Goal: Transaction & Acquisition: Obtain resource

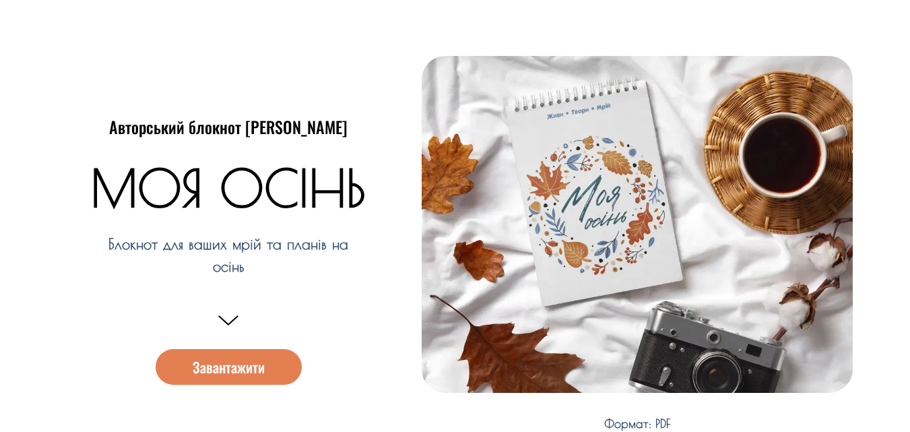
click at [223, 365] on span "Завантажити" at bounding box center [229, 367] width 72 height 14
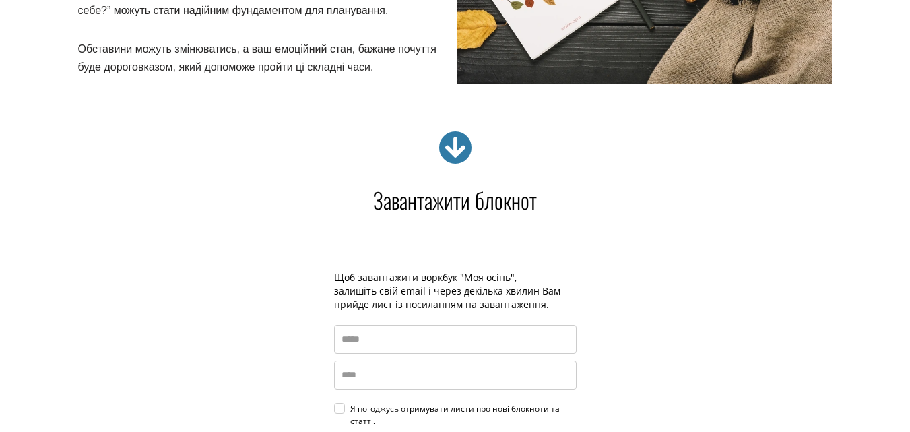
scroll to position [1940, 0]
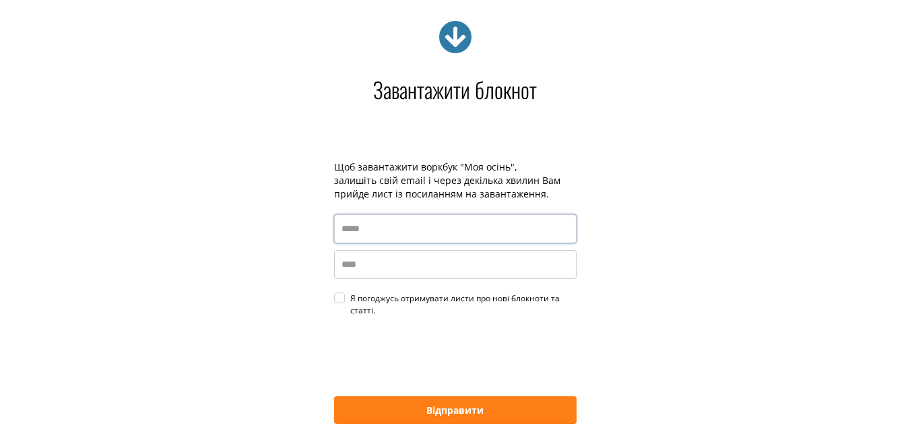
click at [346, 232] on input "email" at bounding box center [455, 228] width 242 height 29
type input "**********"
click at [347, 270] on input "name" at bounding box center [455, 264] width 242 height 29
type input "********"
click at [350, 299] on div "Я погоджусь отримувати листи про нові блокноти та статті." at bounding box center [463, 304] width 226 height 24
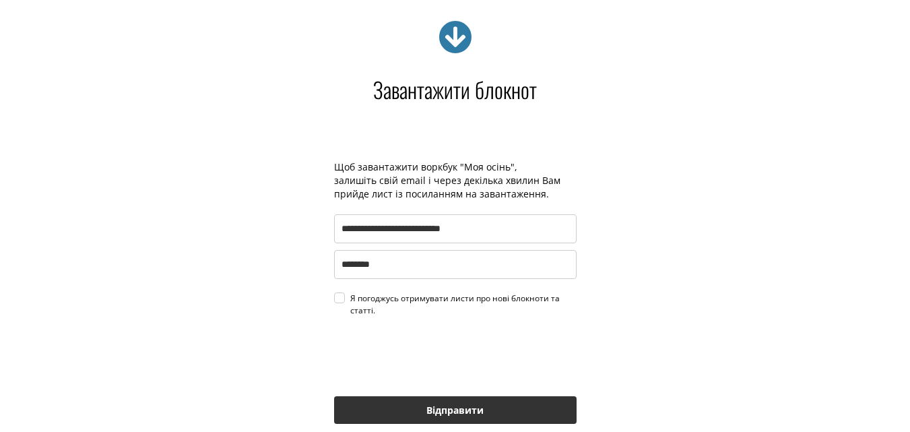
click at [450, 409] on button "Відправити" at bounding box center [455, 410] width 242 height 28
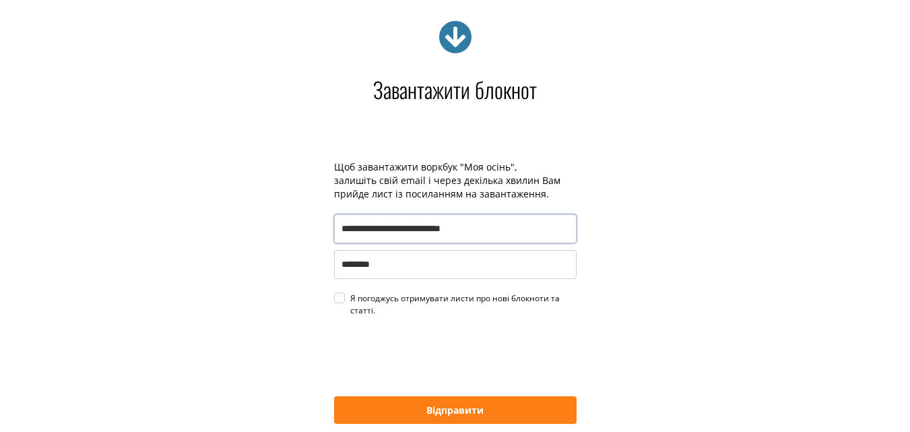
click at [432, 228] on input "**********" at bounding box center [455, 228] width 242 height 29
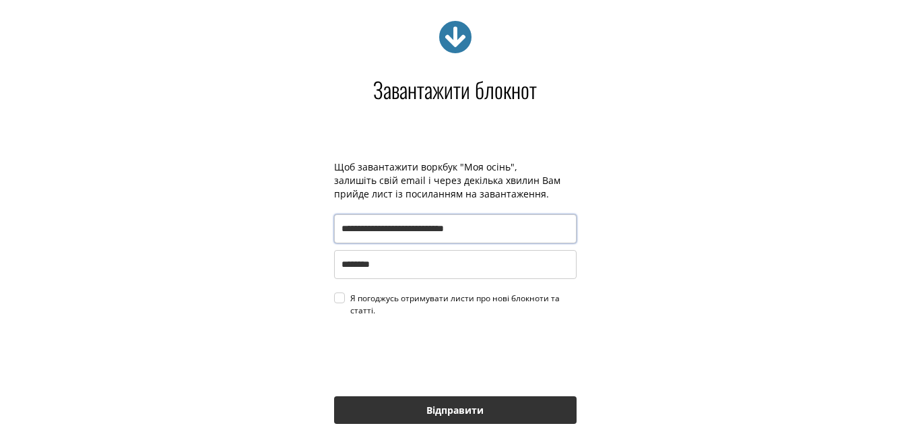
click at [447, 409] on button "Відправити" at bounding box center [455, 410] width 242 height 28
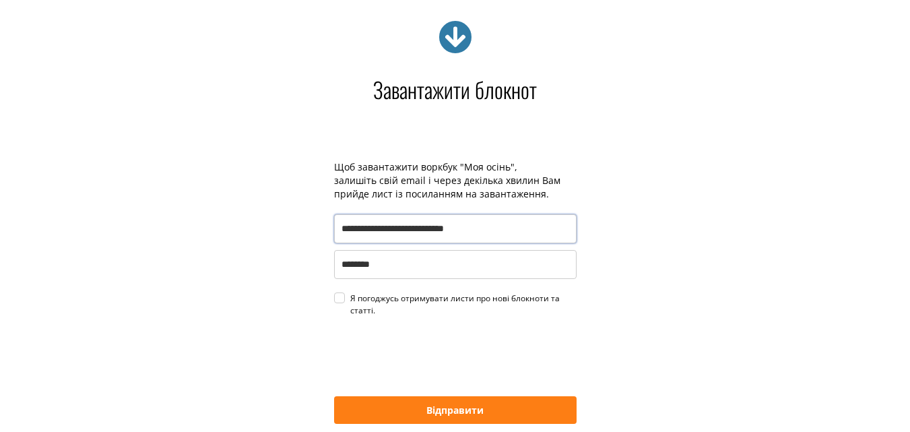
click at [467, 229] on input "**********" at bounding box center [455, 228] width 242 height 29
type input "**********"
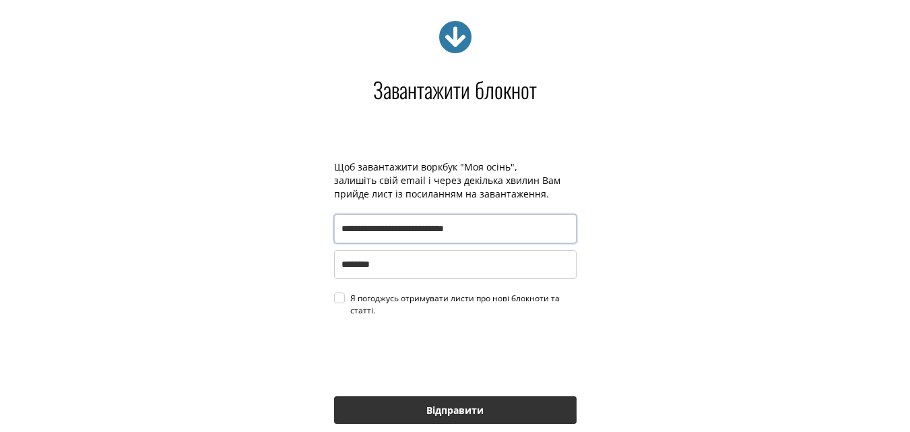
click at [450, 405] on button "Відправити" at bounding box center [455, 410] width 242 height 28
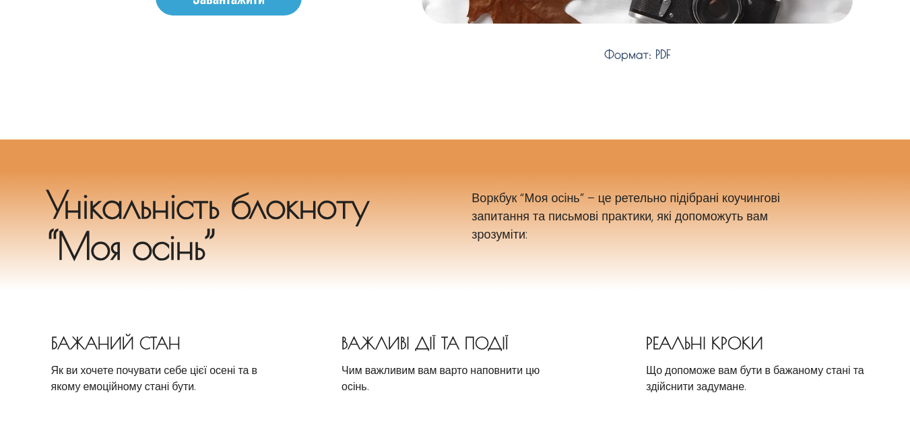
scroll to position [0, 0]
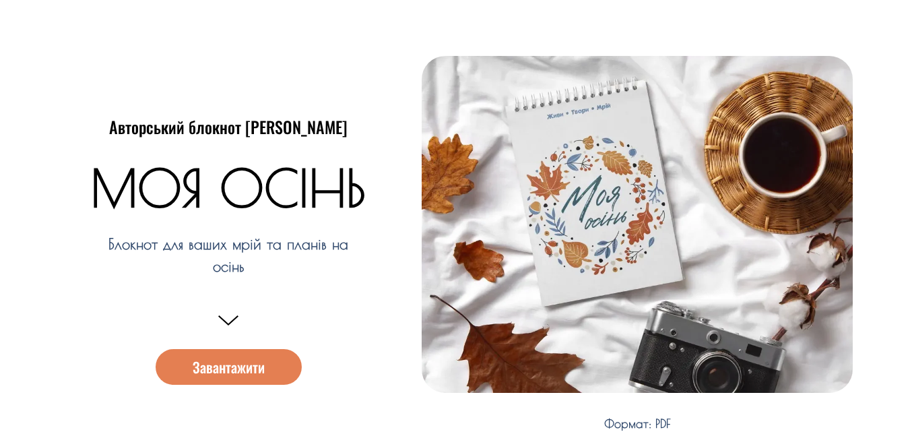
click at [226, 367] on span "Завантажити" at bounding box center [229, 367] width 72 height 14
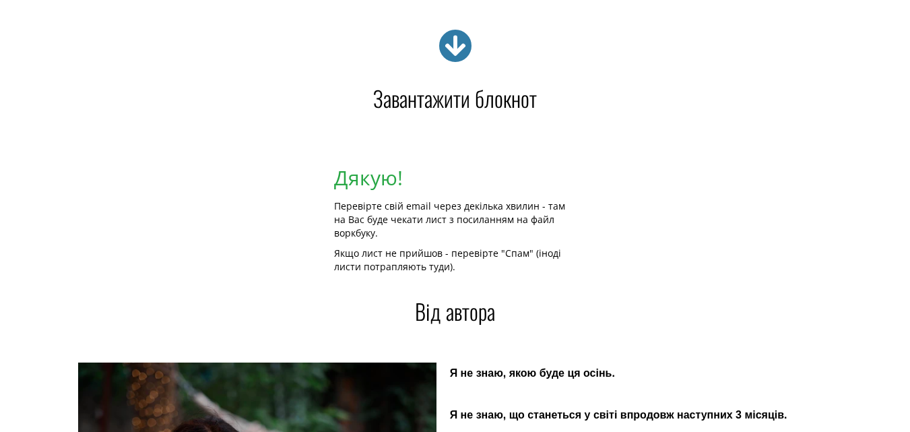
scroll to position [1940, 0]
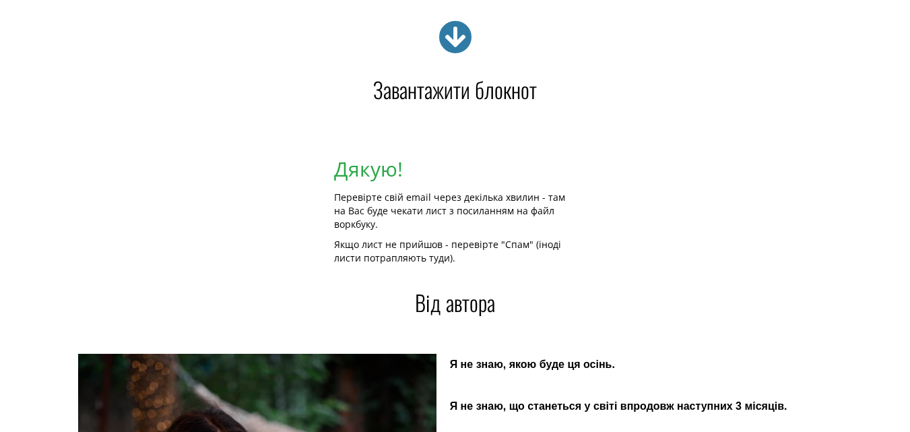
click at [456, 36] on icon at bounding box center [455, 37] width 34 height 34
click at [454, 40] on icon at bounding box center [455, 37] width 34 height 34
click at [442, 90] on h4 "Завантажити блокнот" at bounding box center [455, 90] width 754 height 22
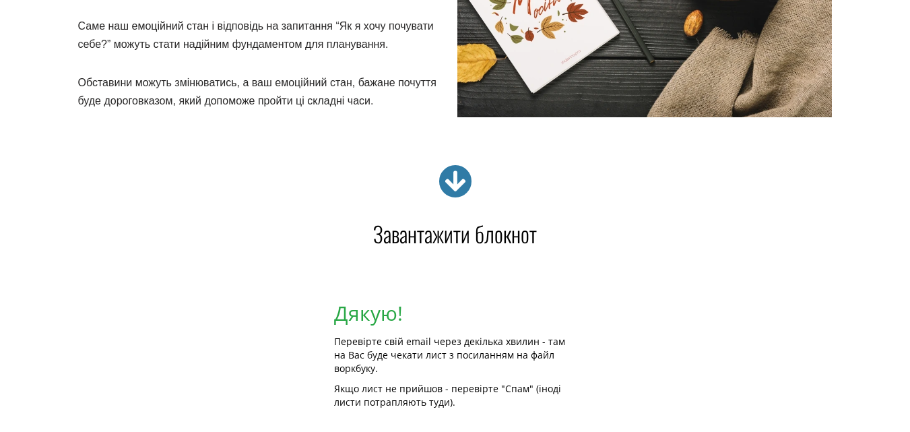
scroll to position [1743, 0]
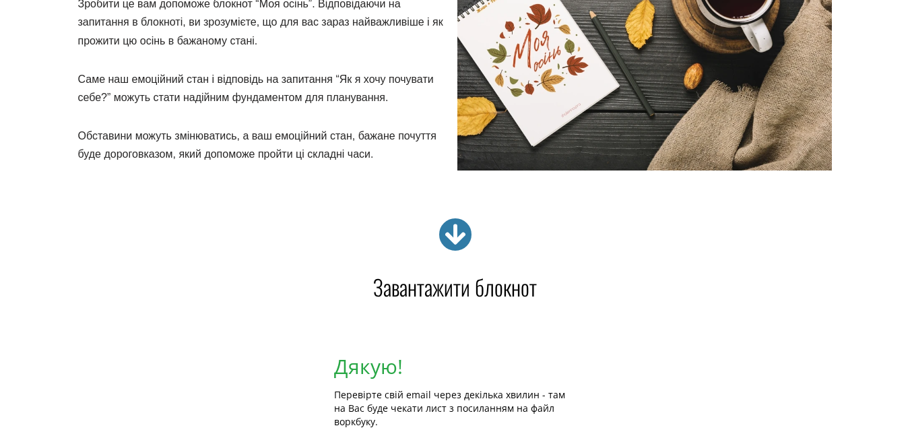
click at [456, 226] on icon at bounding box center [455, 234] width 34 height 34
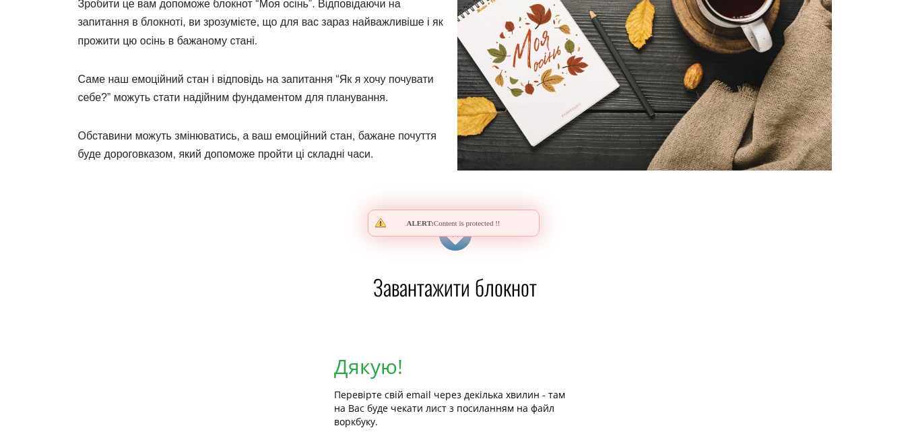
click at [455, 242] on icon at bounding box center [455, 234] width 34 height 34
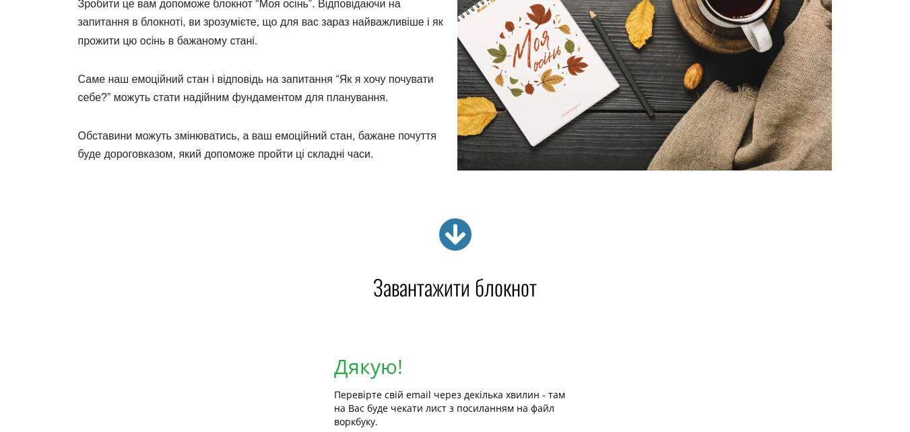
click at [455, 242] on icon at bounding box center [455, 234] width 34 height 34
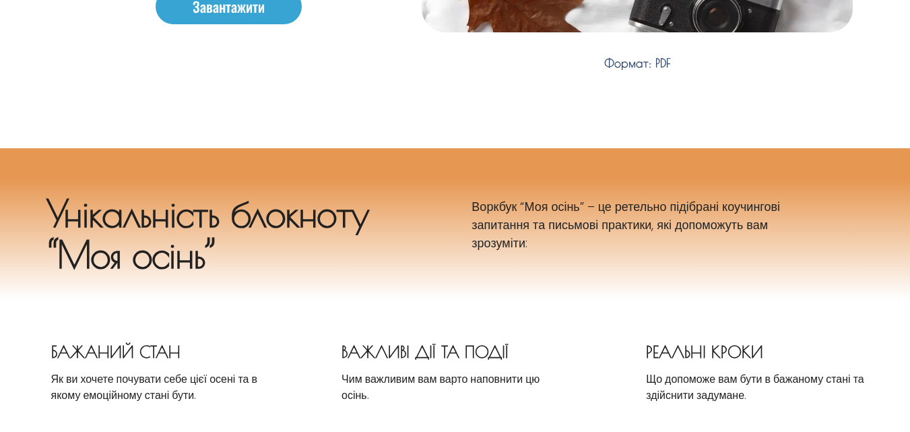
scroll to position [0, 0]
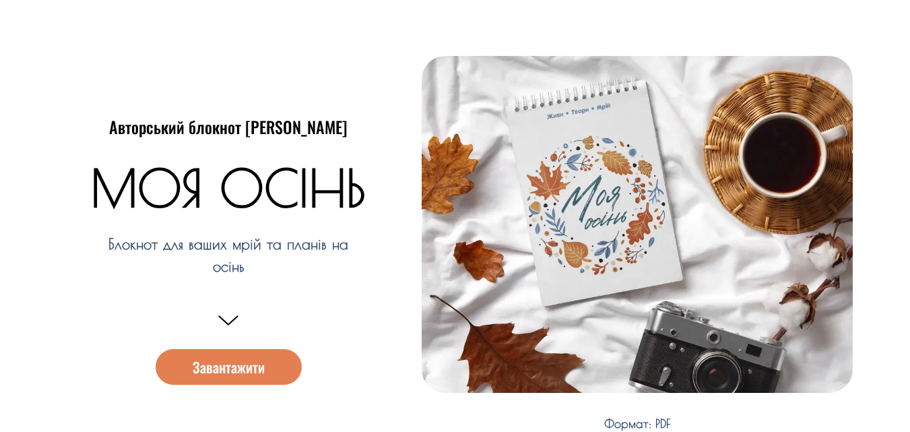
click at [222, 362] on span "Завантажити" at bounding box center [229, 367] width 72 height 14
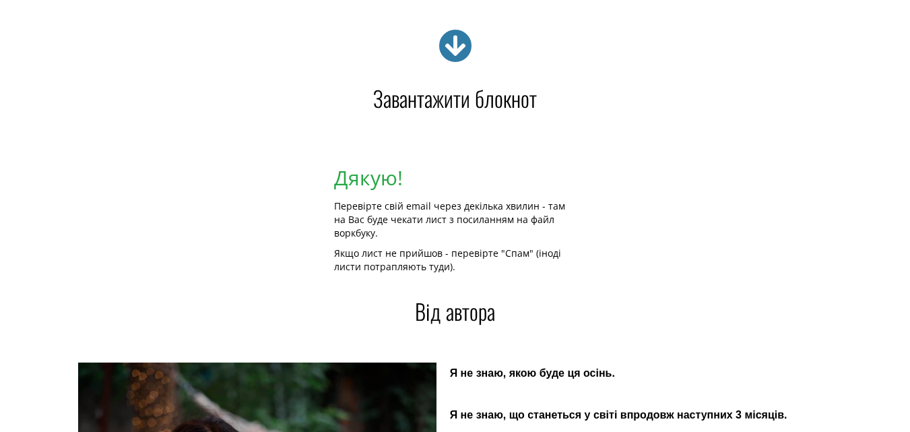
scroll to position [1940, 0]
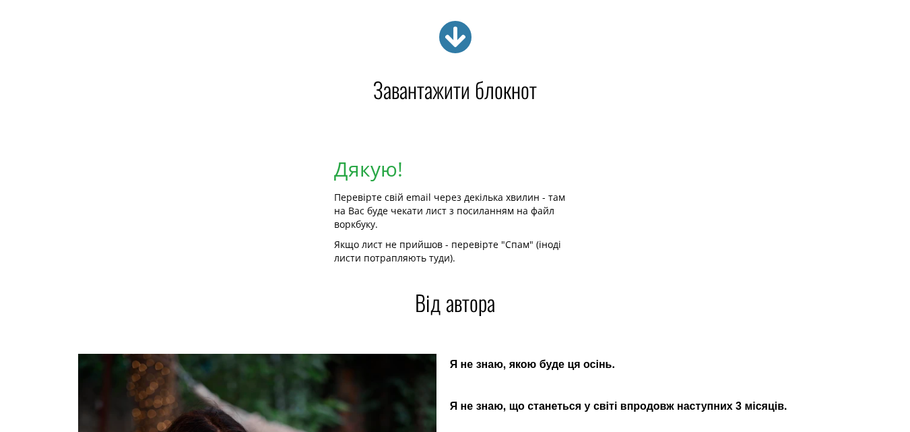
click at [458, 34] on icon at bounding box center [455, 37] width 34 height 34
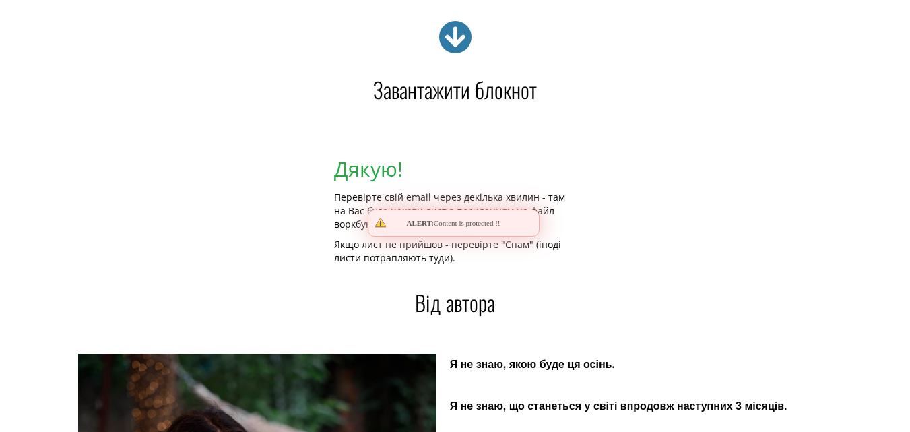
click at [458, 34] on icon at bounding box center [455, 37] width 34 height 34
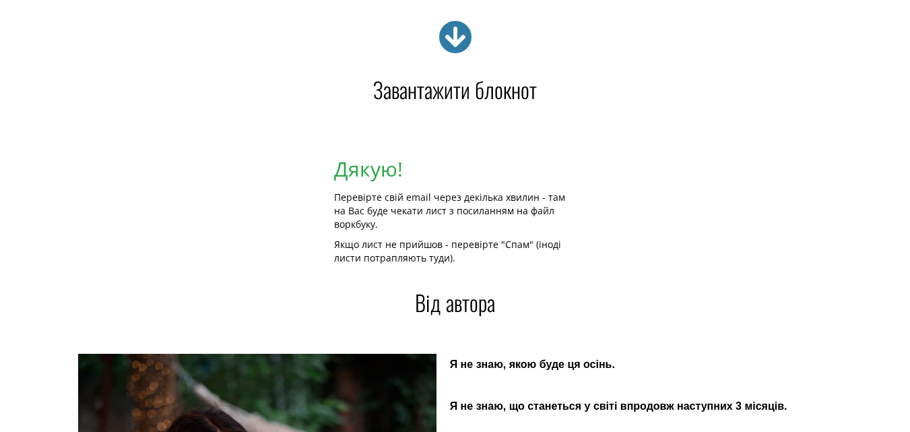
click at [442, 90] on h4 "Завантажити блокнот" at bounding box center [455, 90] width 754 height 22
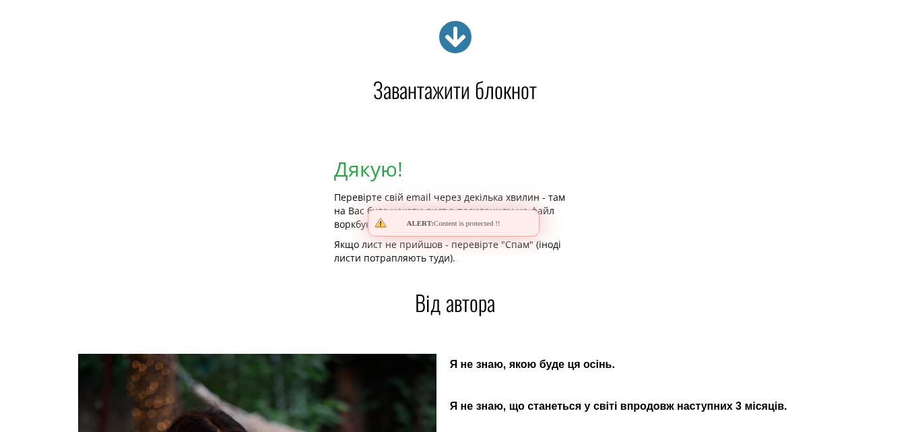
click at [456, 37] on icon at bounding box center [455, 37] width 34 height 34
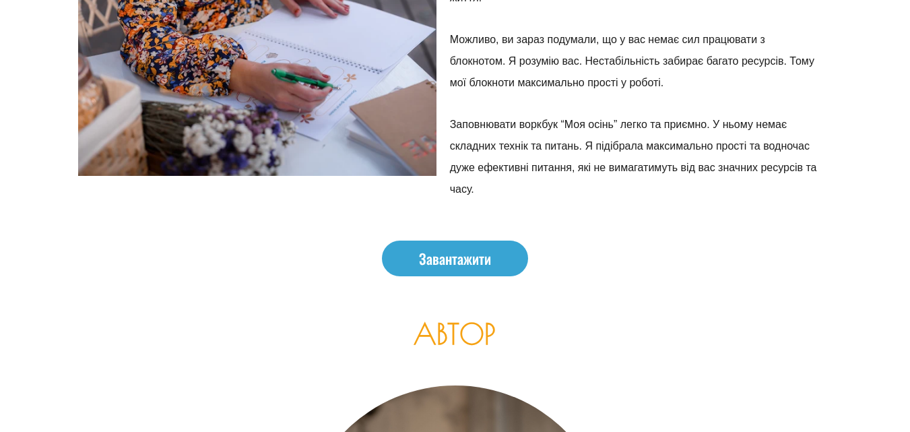
scroll to position [2667, 0]
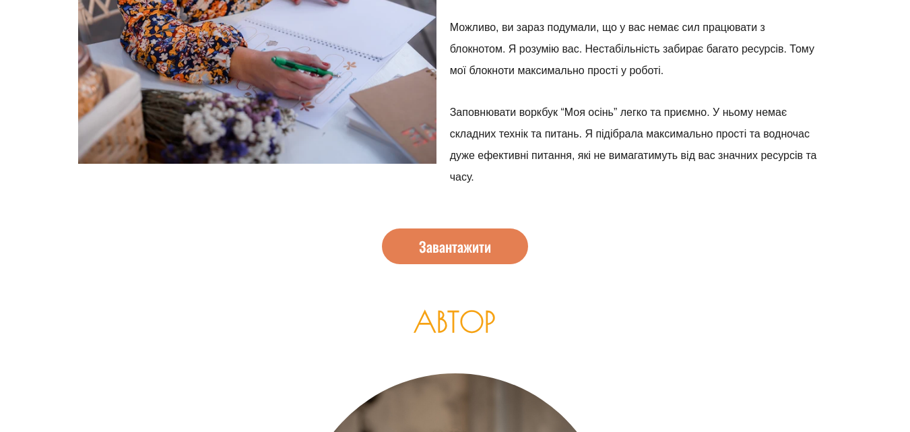
click at [456, 245] on span "Завантажити" at bounding box center [455, 246] width 72 height 14
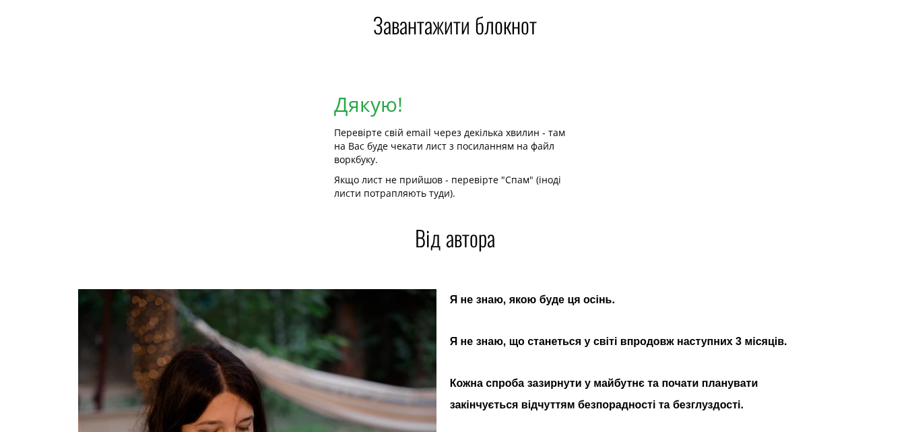
scroll to position [1940, 0]
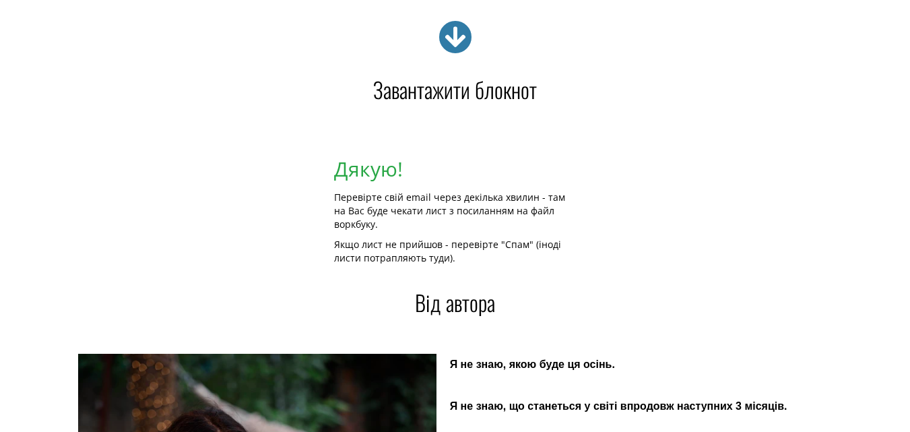
click at [456, 40] on icon at bounding box center [455, 37] width 34 height 34
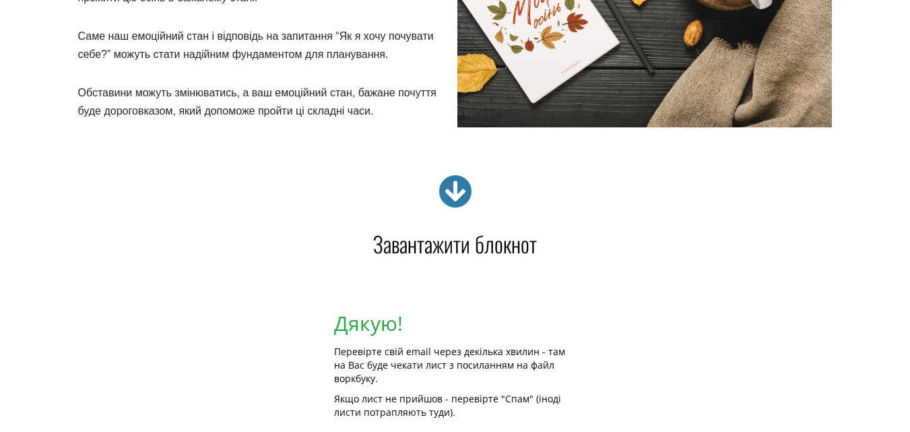
scroll to position [1779, 0]
